Goal: Register for event/course

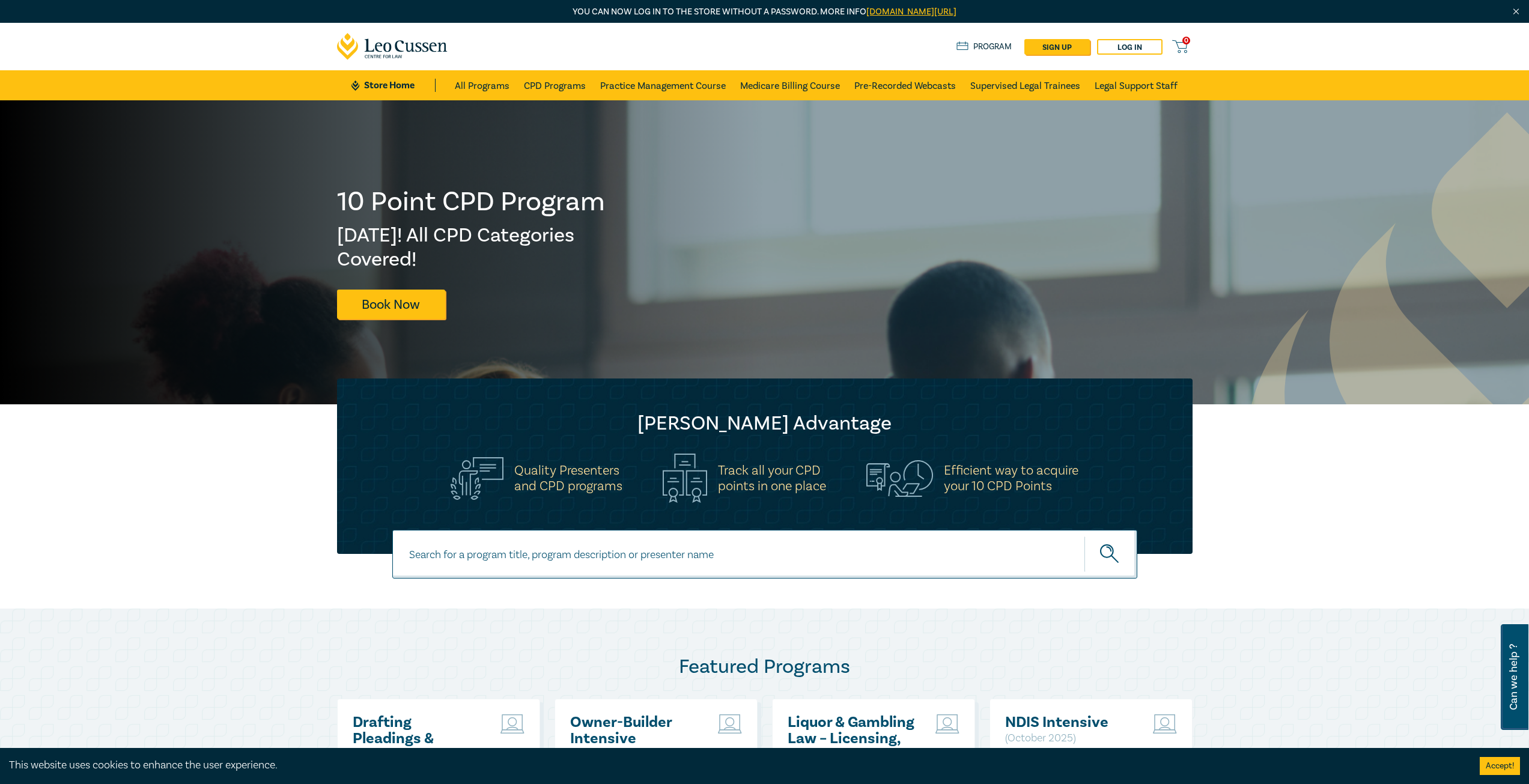
click at [549, 568] on input at bounding box center [764, 554] width 745 height 49
type input "conveyanc"
click at [1085, 536] on button "submit" at bounding box center [1111, 554] width 53 height 36
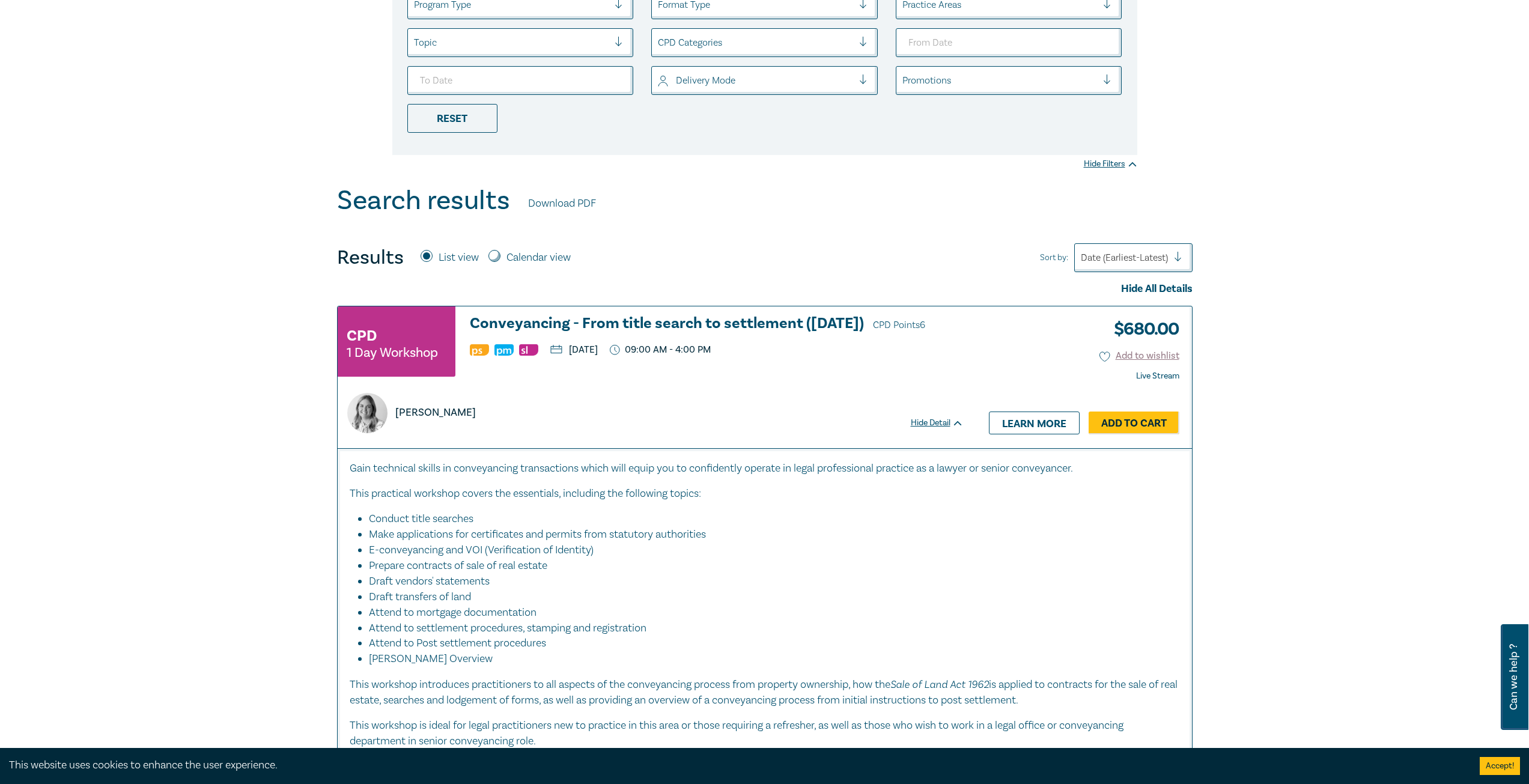
scroll to position [300, 0]
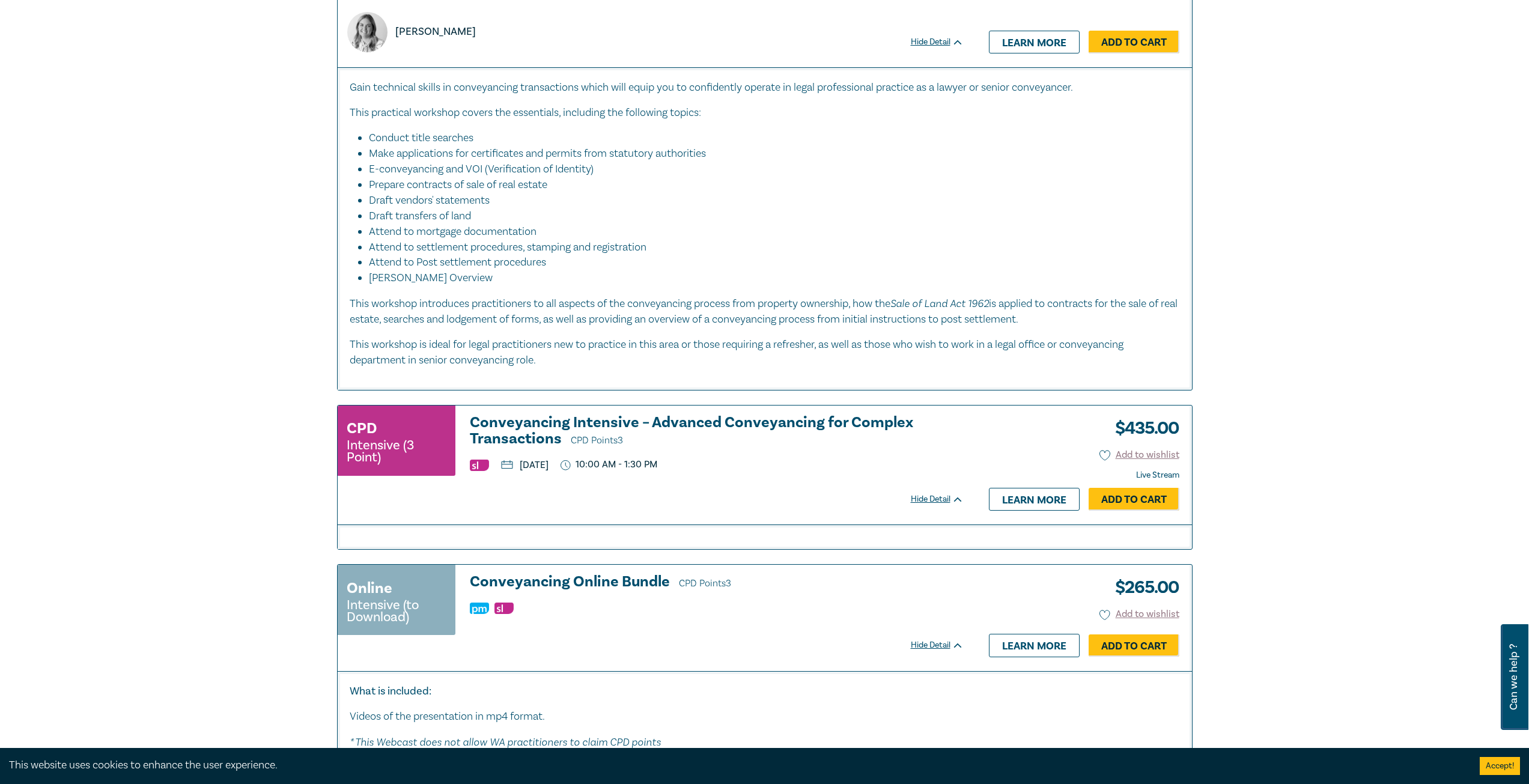
click at [871, 215] on li "Draft transfers of land" at bounding box center [768, 216] width 799 height 16
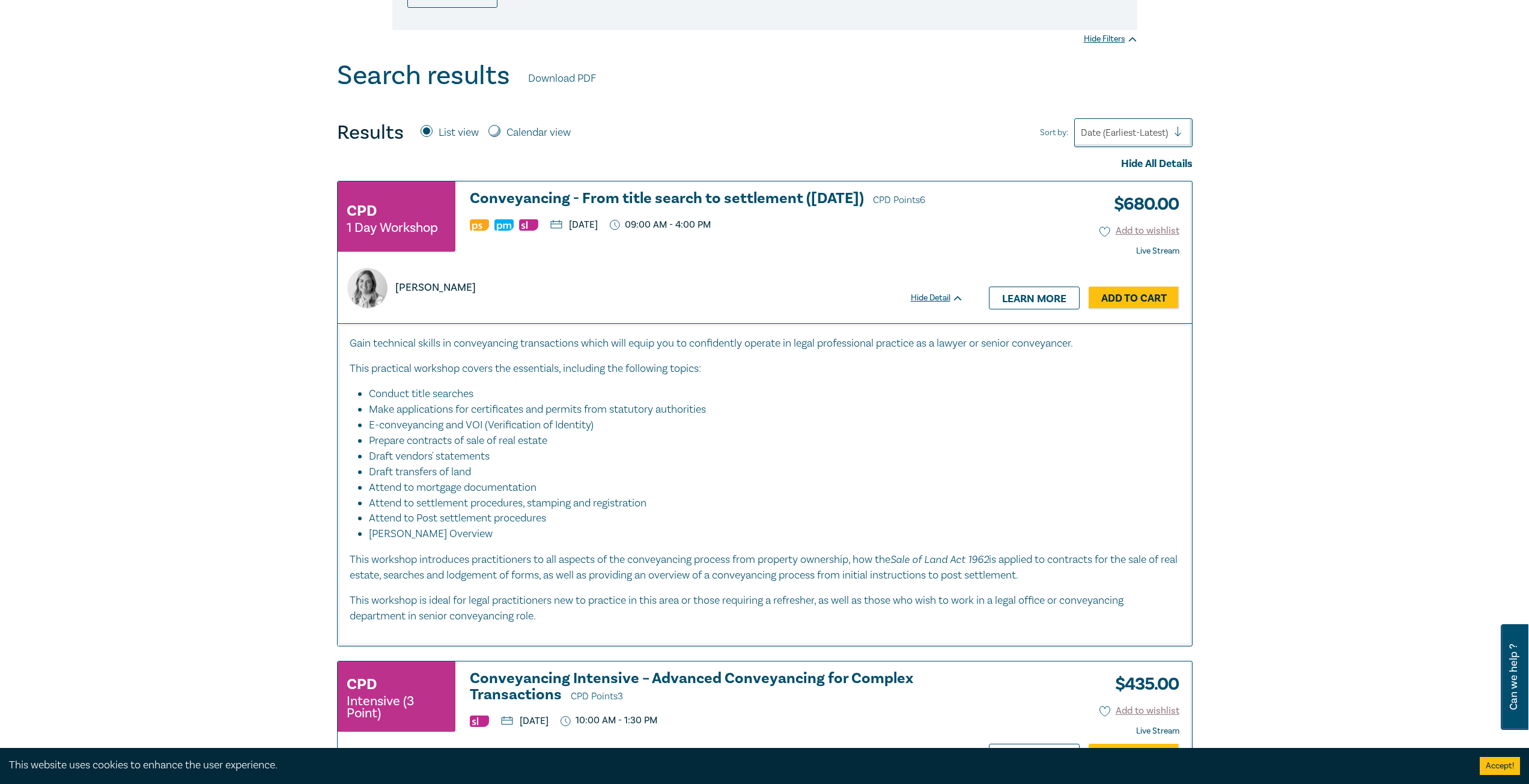
scroll to position [360, 0]
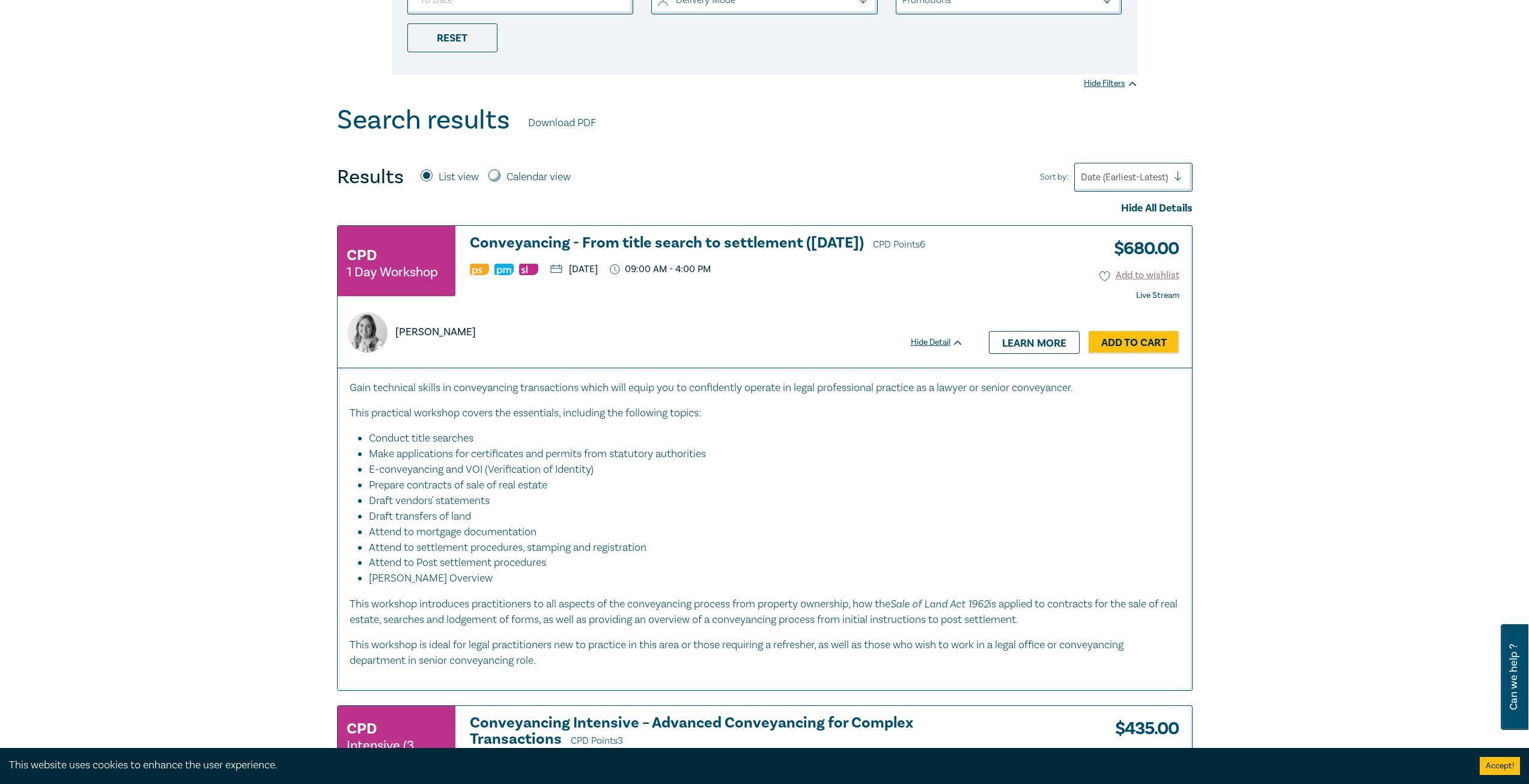
click at [424, 249] on div "CPD 1 Day Workshop" at bounding box center [396, 261] width 117 height 71
click at [546, 243] on h3 "Conveyancing - From title search to settlement ([DATE]) CPD Points 6" at bounding box center [716, 244] width 494 height 18
click at [596, 241] on h3 "Conveyancing - From title search to settlement ([DATE]) CPD Points 6" at bounding box center [716, 244] width 494 height 18
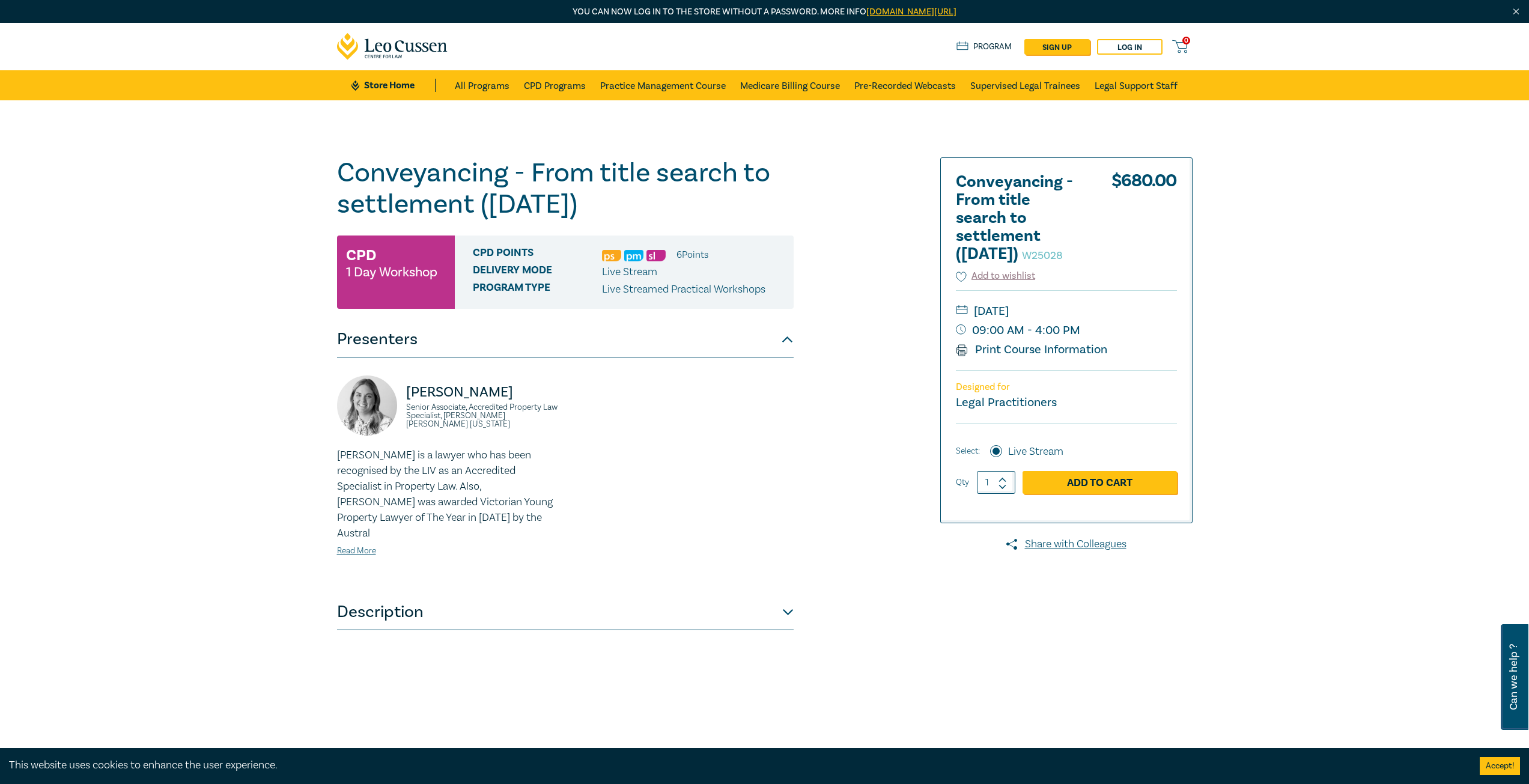
click at [353, 544] on div "Lydia Eastwood Senior Associate, Accredited Property Law Specialist, Redman Lyn…" at bounding box center [447, 475] width 236 height 200
click at [361, 546] on link "Read More" at bounding box center [357, 551] width 39 height 11
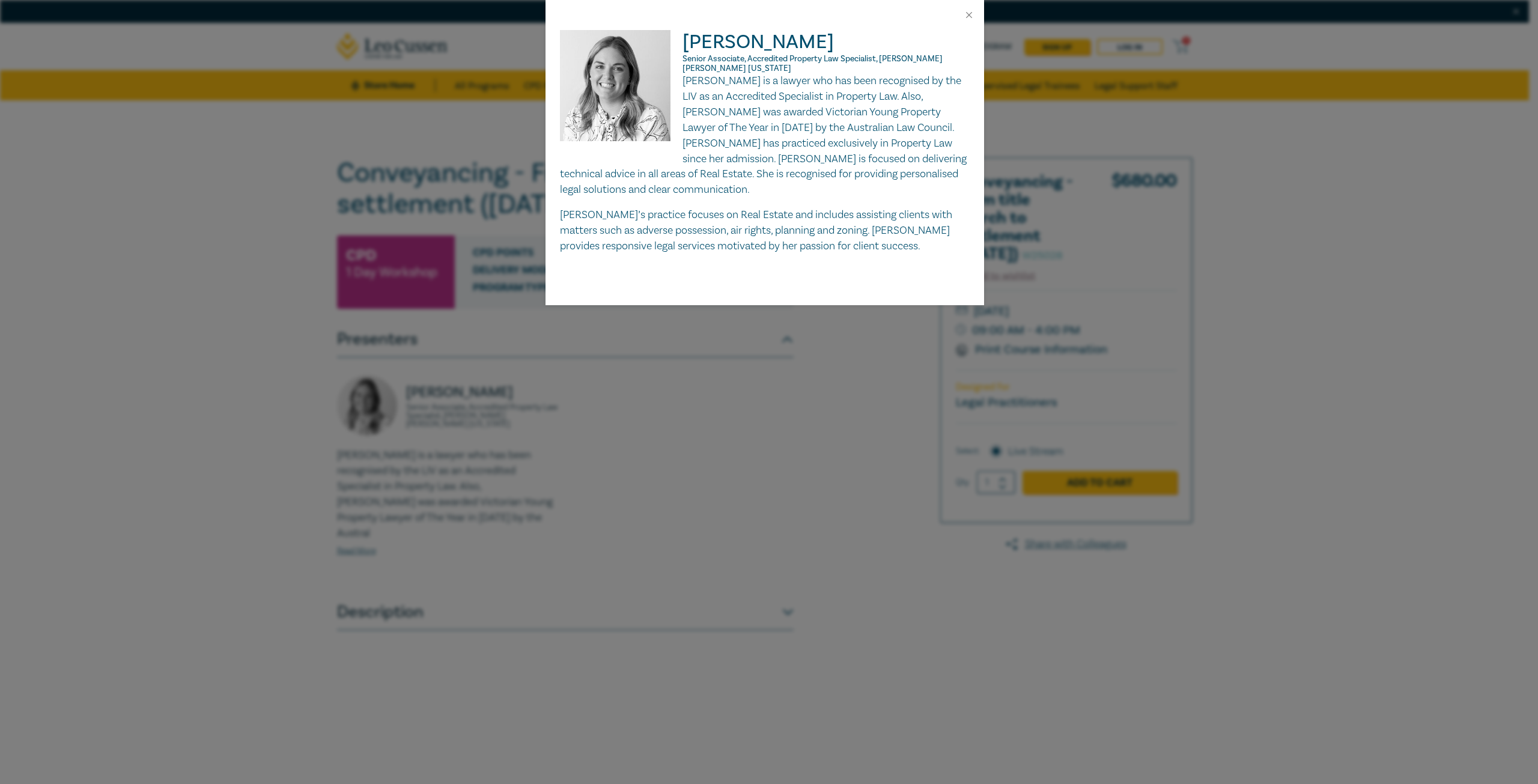
click at [991, 358] on div "Lydia Eastwood Senior Associate, Accredited Property Law Specialist, Redman Lyn…" at bounding box center [769, 392] width 1538 height 784
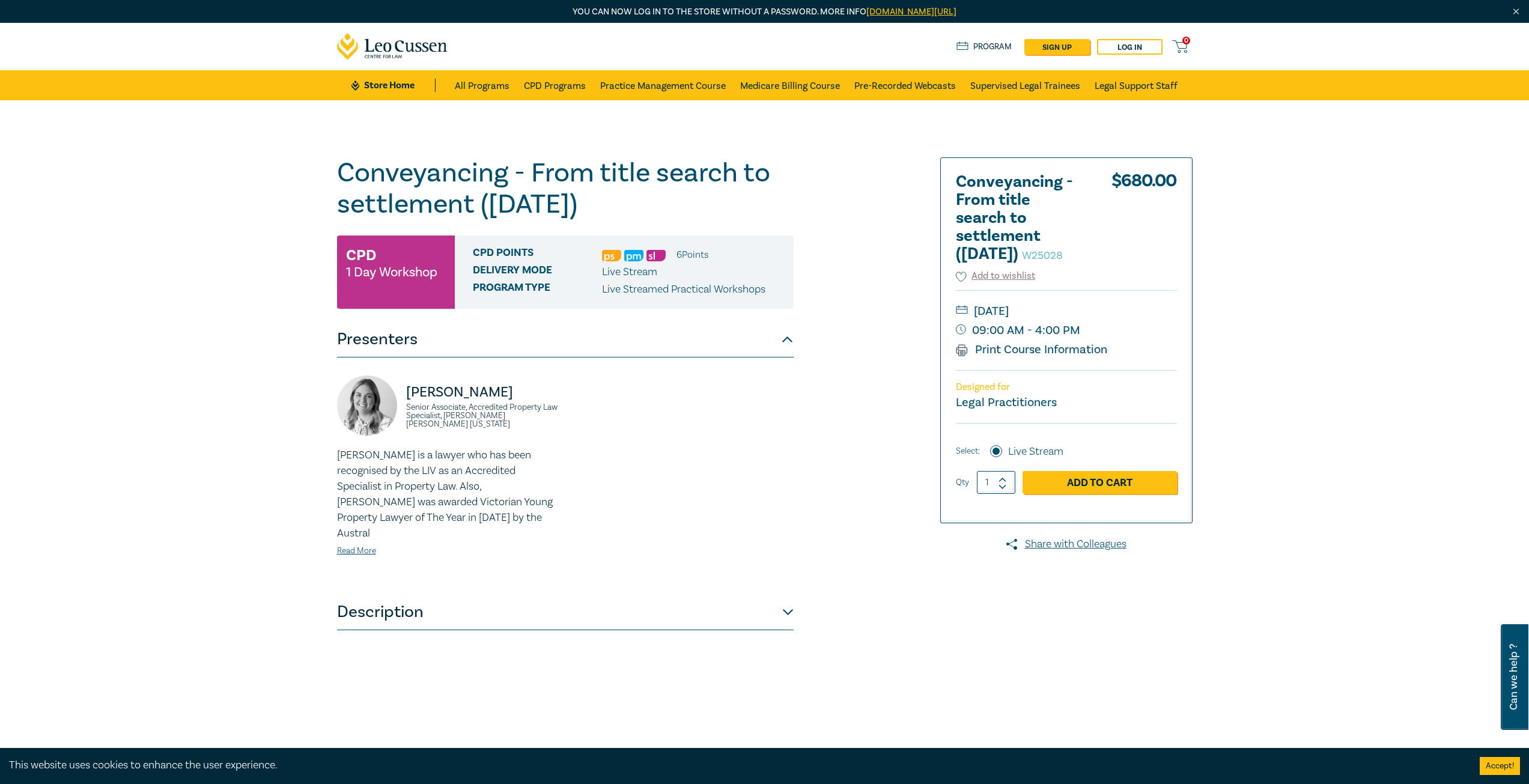
click at [407, 604] on button "Description" at bounding box center [565, 612] width 457 height 36
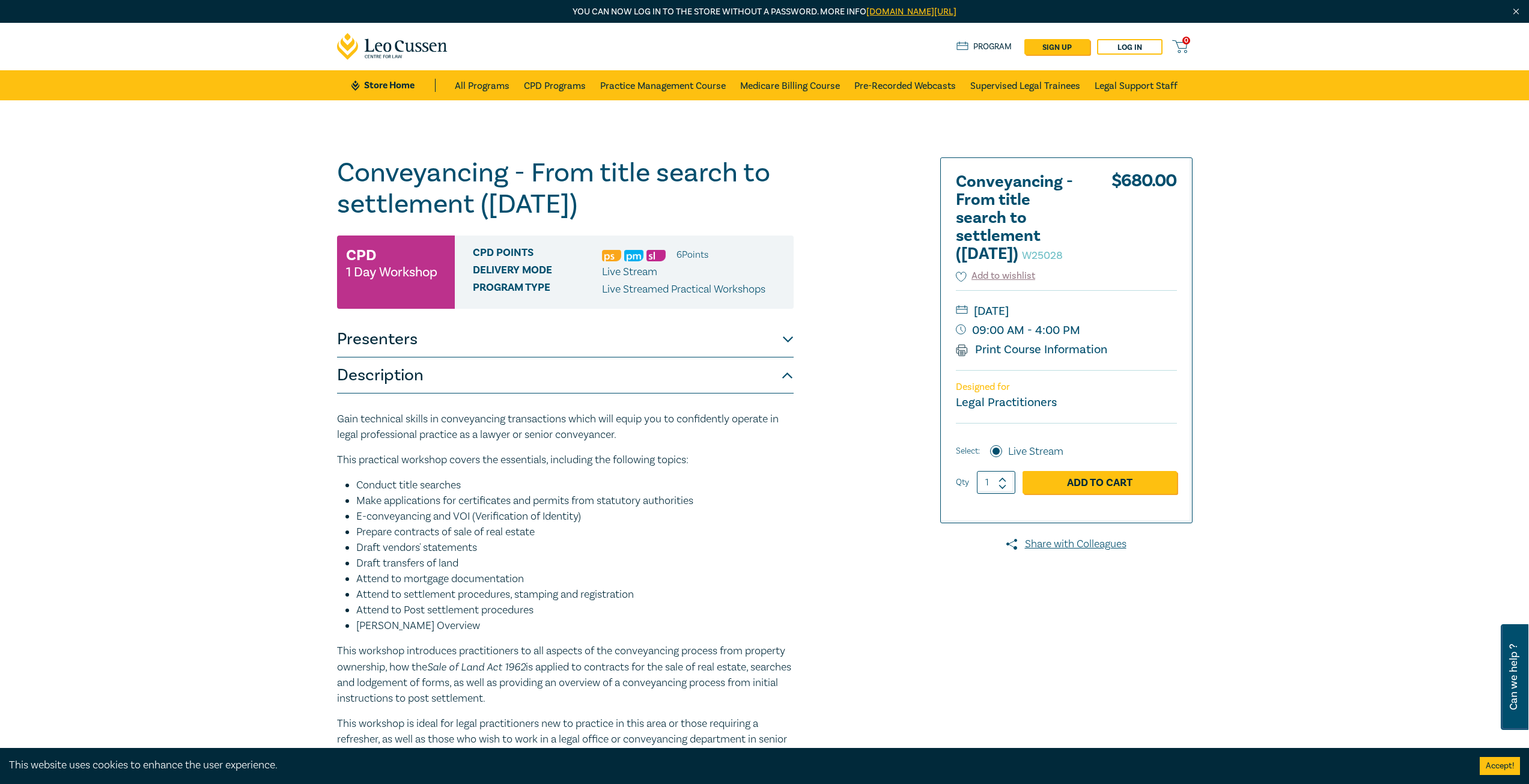
click at [148, 282] on div "Conveyancing - From title search to settlement (November 2025) W25028 CPD 1 Day…" at bounding box center [764, 474] width 1529 height 747
